Goal: Transaction & Acquisition: Purchase product/service

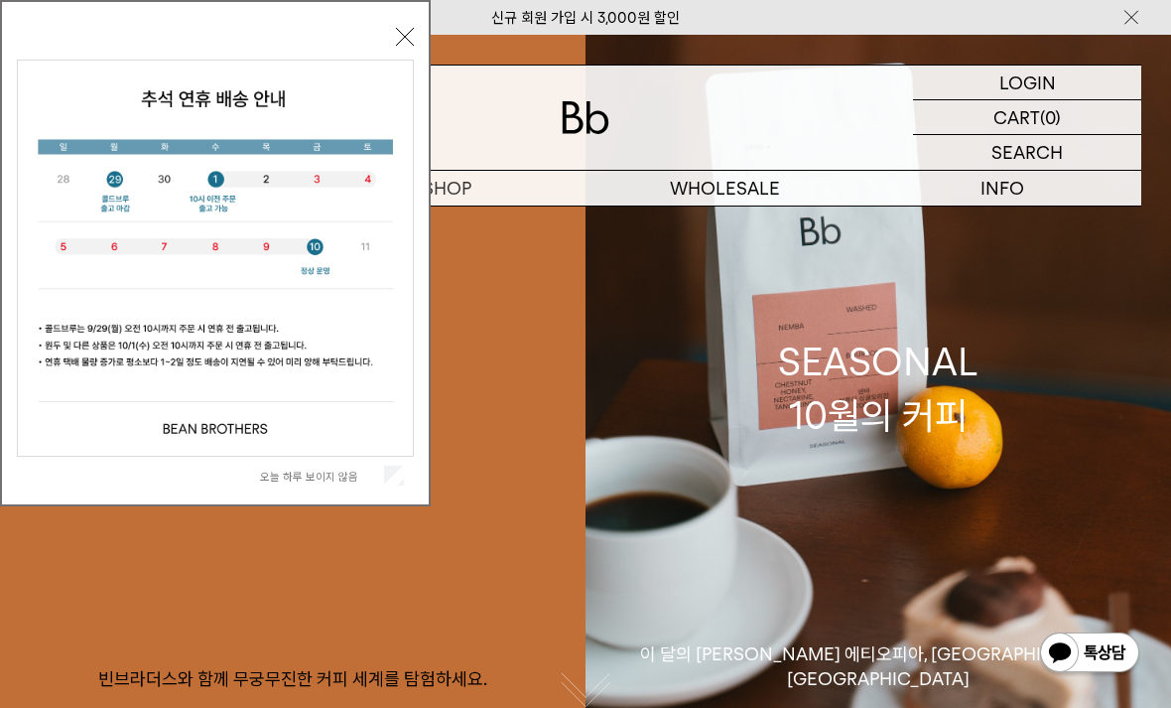
click at [363, 481] on label "오늘 하루 보이지 않음" at bounding box center [320, 477] width 120 height 14
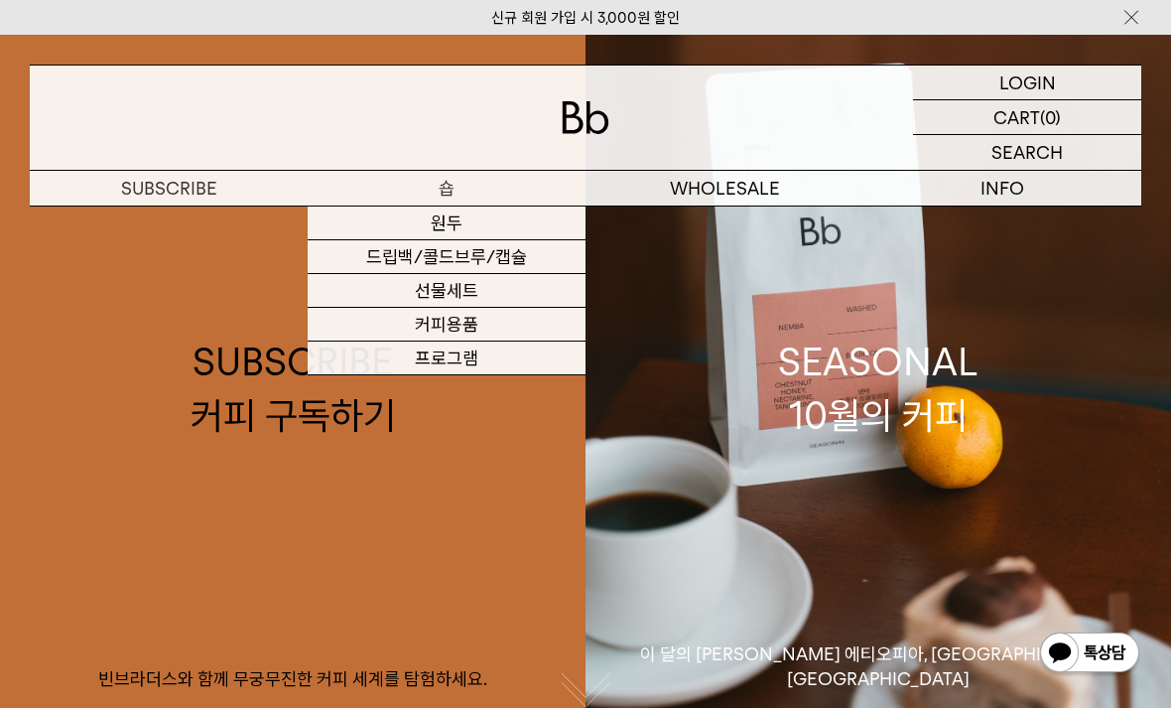
click at [491, 227] on link "원두" at bounding box center [447, 223] width 278 height 34
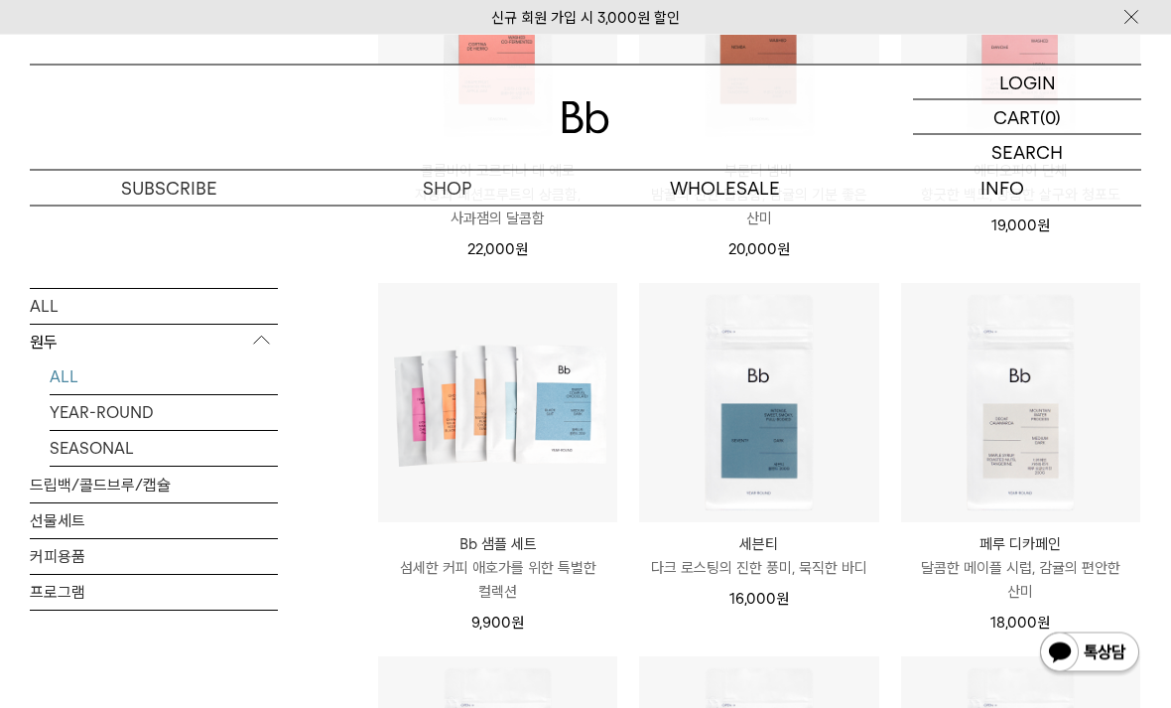
scroll to position [835, 0]
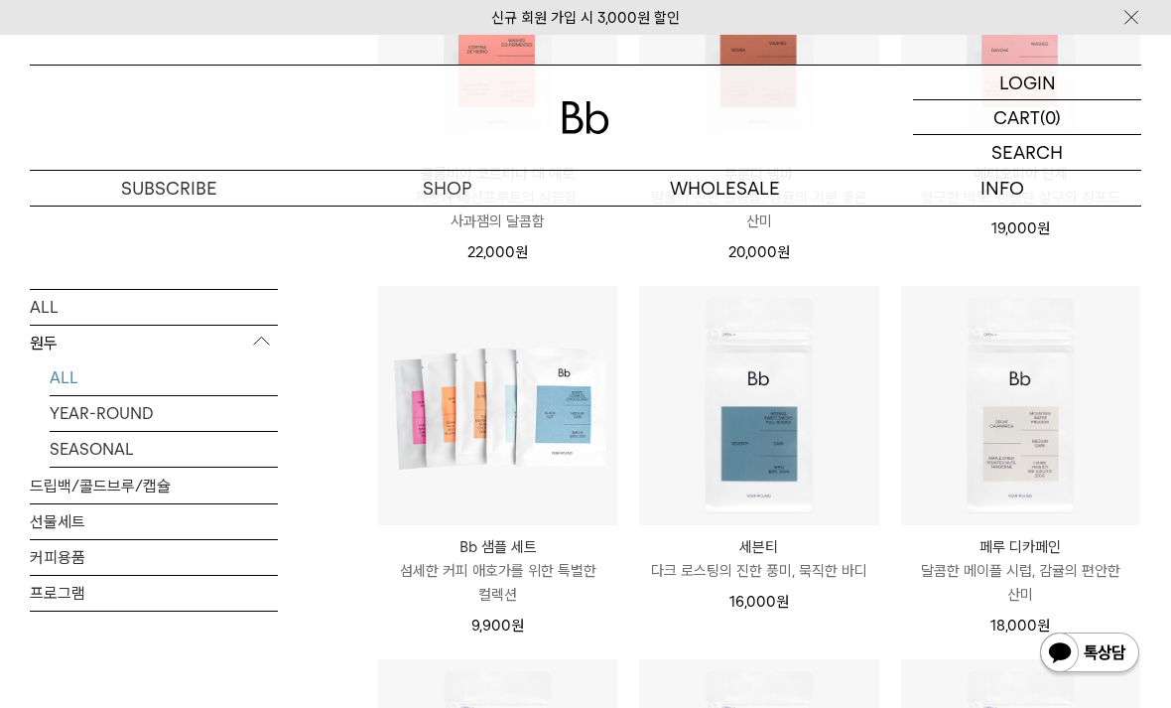
click at [141, 448] on link "SEASONAL" at bounding box center [164, 448] width 228 height 35
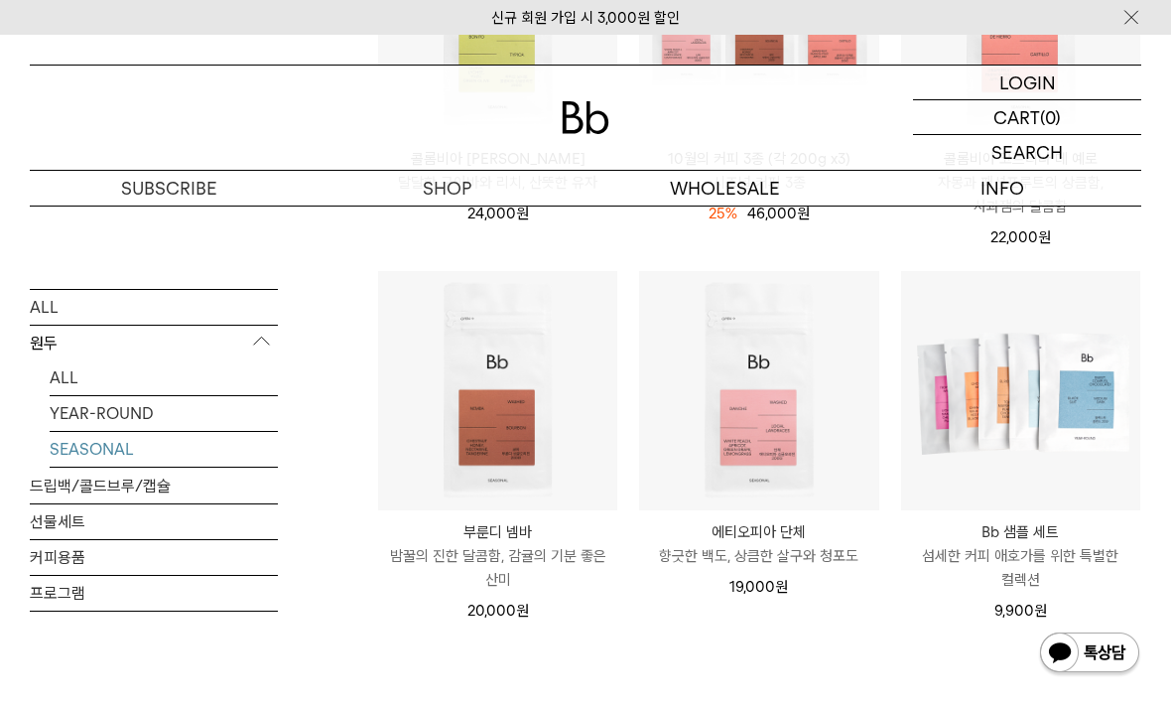
scroll to position [499, 0]
click at [148, 409] on link "YEAR-ROUND" at bounding box center [164, 412] width 228 height 35
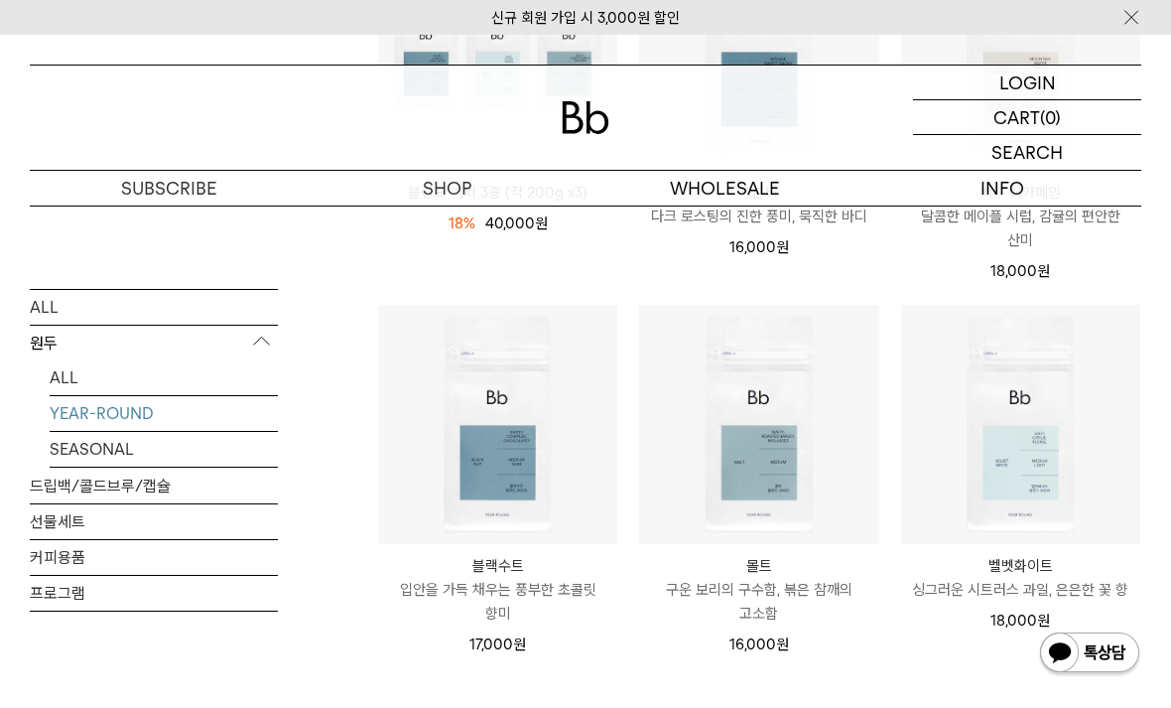
scroll to position [466, 0]
click at [179, 380] on link "ALL" at bounding box center [164, 376] width 228 height 35
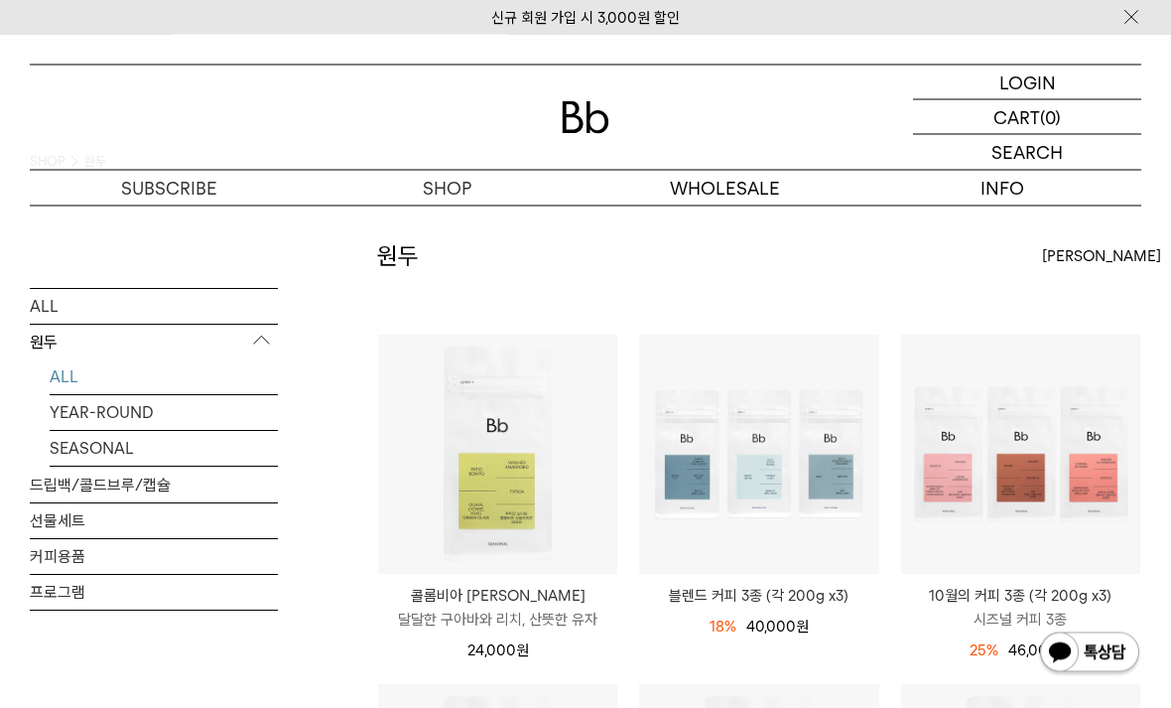
scroll to position [64, 0]
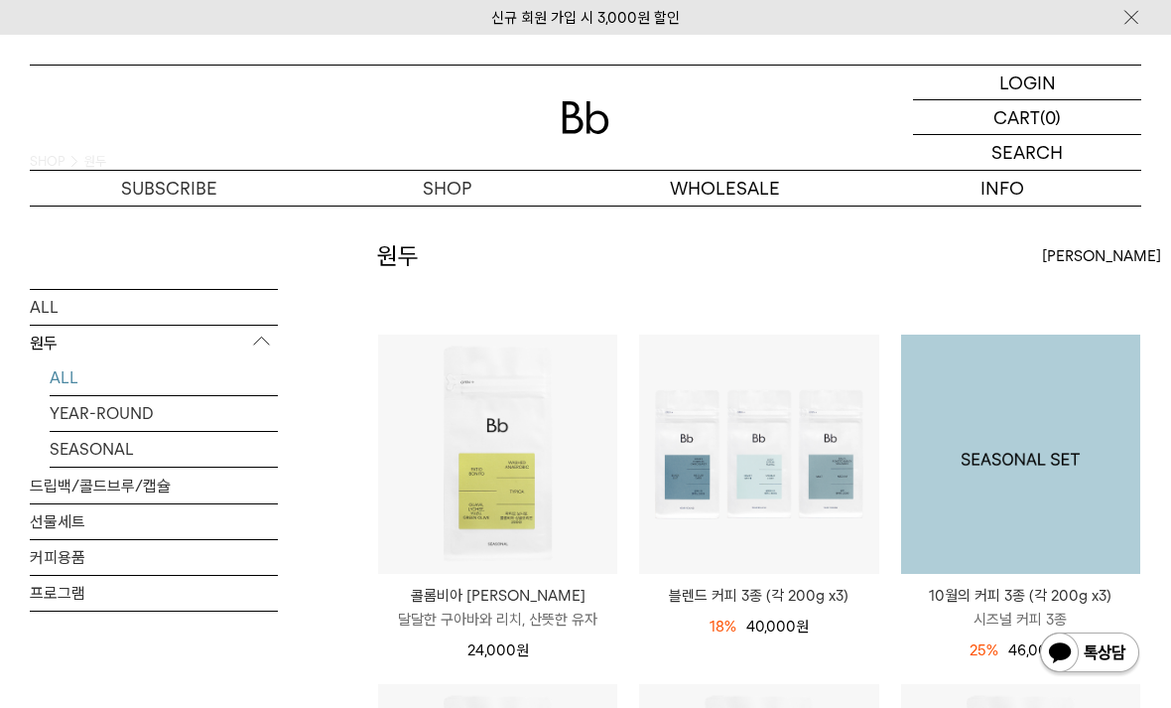
click at [989, 526] on img at bounding box center [1020, 454] width 239 height 239
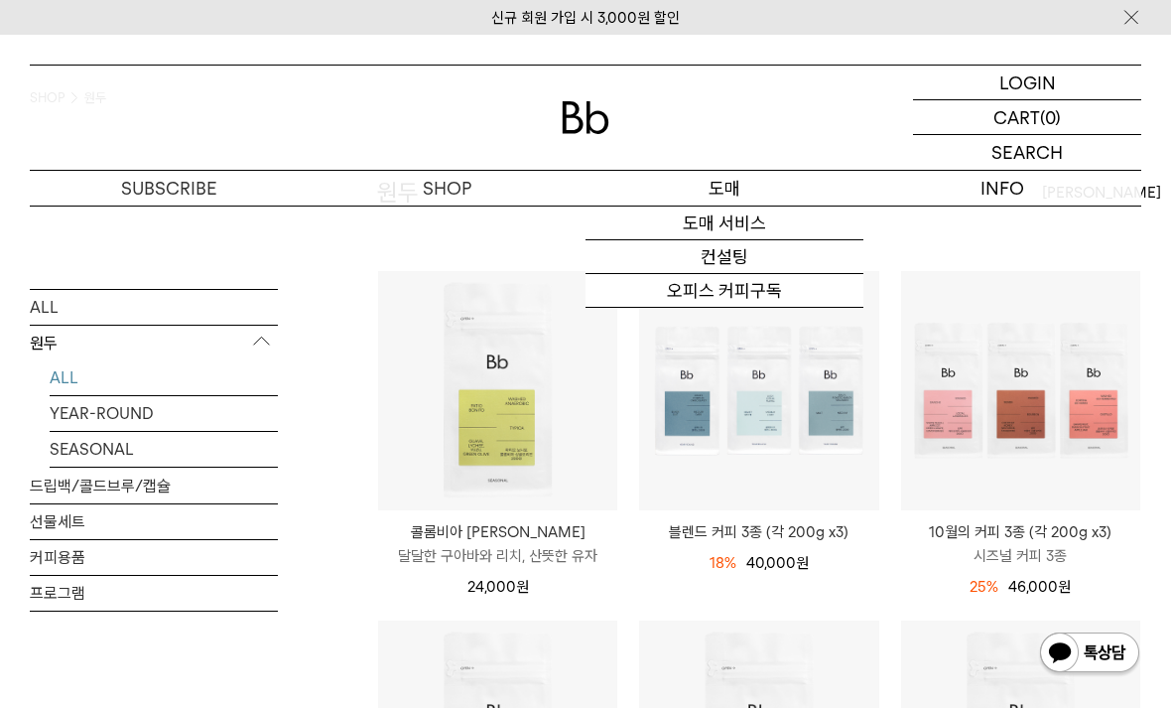
click at [734, 188] on p "도매" at bounding box center [725, 188] width 278 height 35
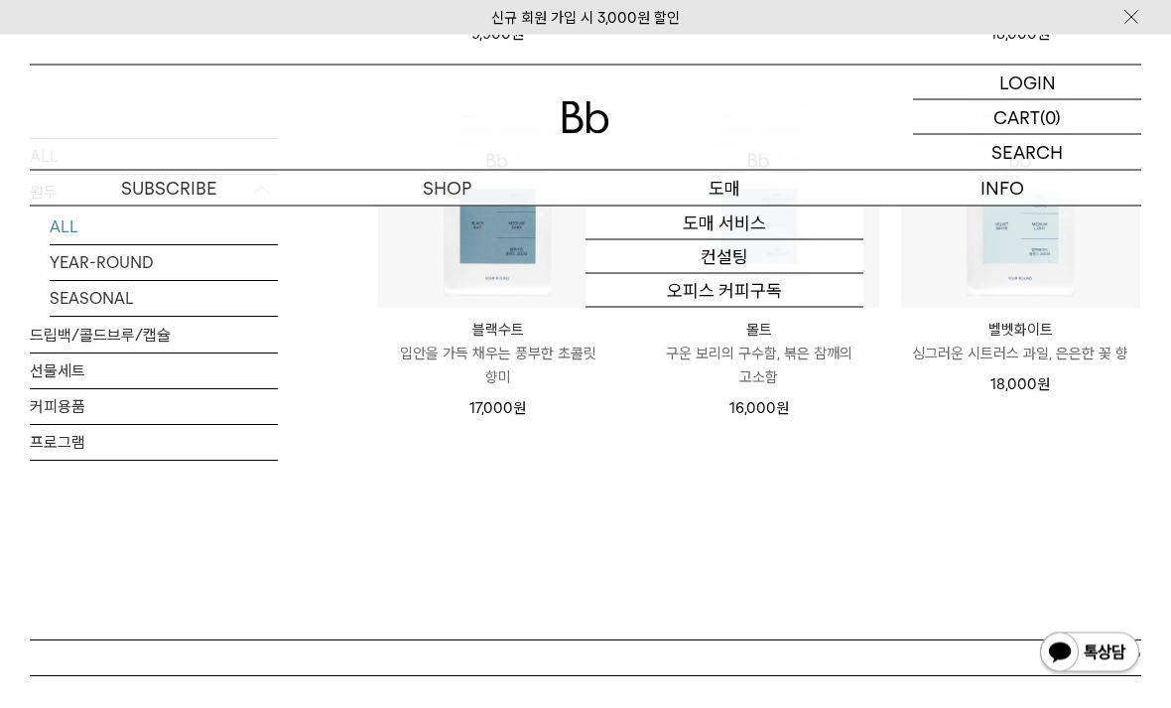
scroll to position [1427, 0]
click at [75, 408] on link "커피용품" at bounding box center [154, 406] width 248 height 35
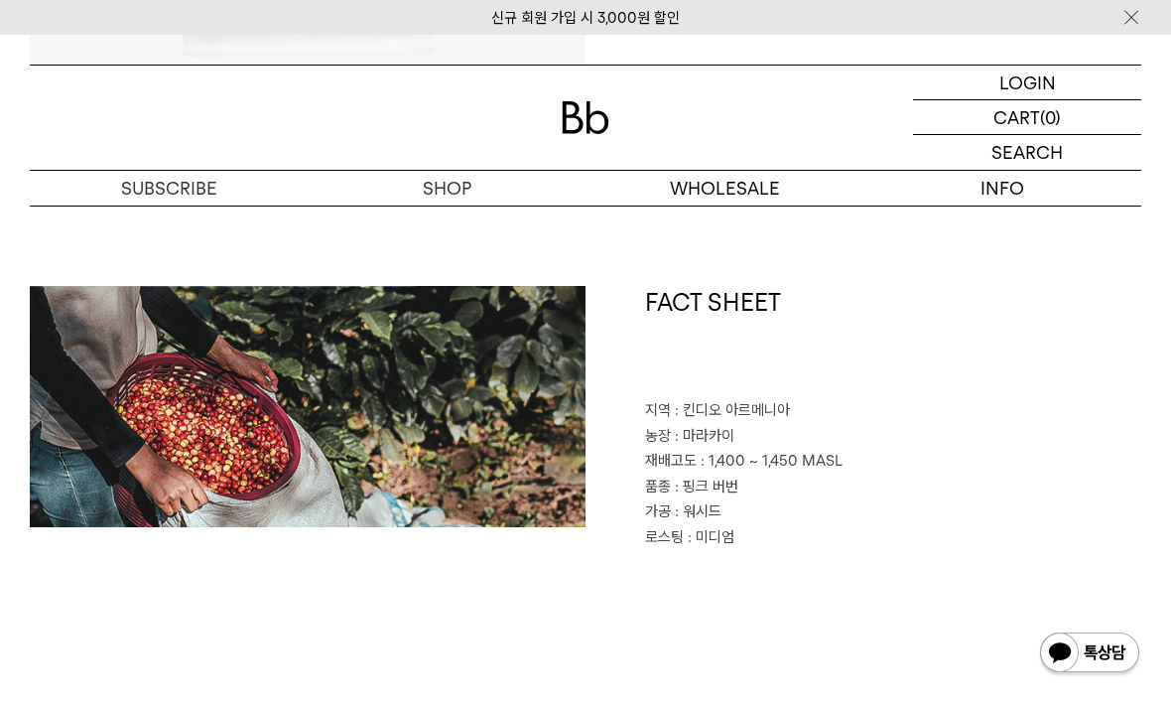
scroll to position [735, 0]
